Goal: Check status: Check status

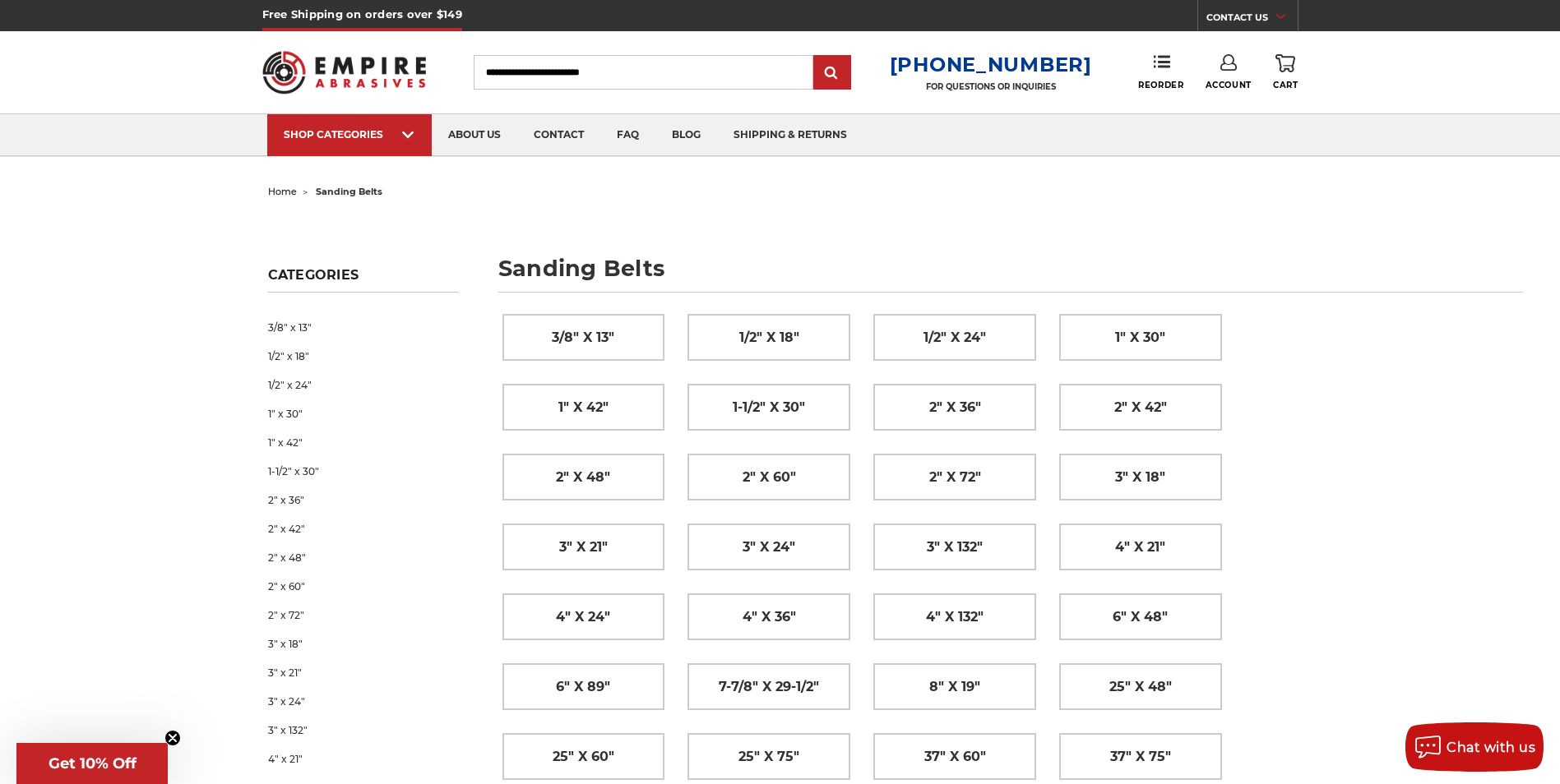
click at [1224, 62] on use at bounding box center [1228, 62] width 16 height 16
click at [1230, 68] on icon at bounding box center [1228, 62] width 16 height 16
click at [1228, 70] on link "Account" at bounding box center [1229, 72] width 46 height 36
click at [1219, 99] on link "Account" at bounding box center [1228, 106] width 117 height 31
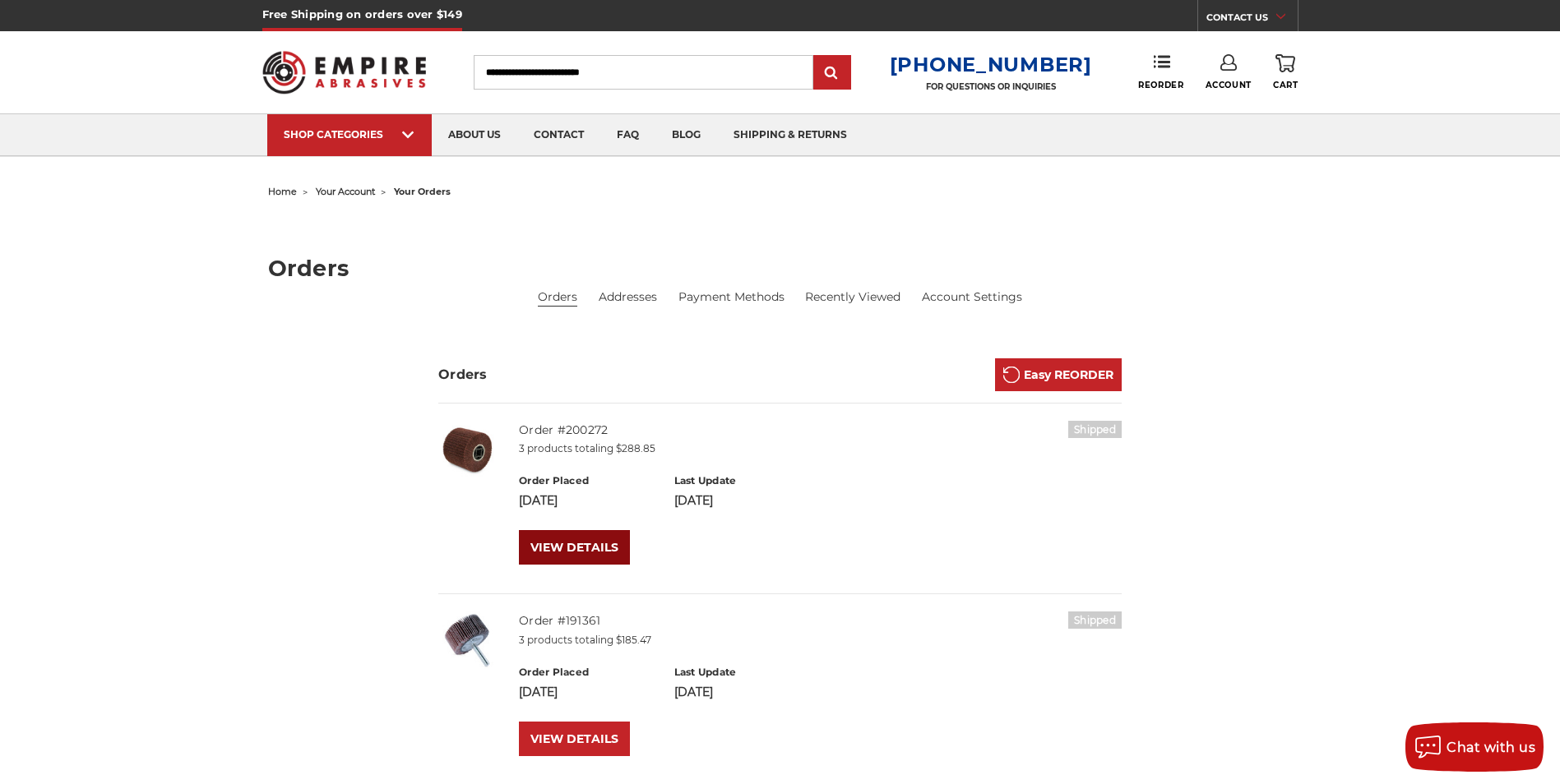
click at [593, 547] on link "VIEW DETAILS" at bounding box center [574, 547] width 111 height 35
